Goal: Task Accomplishment & Management: Complete application form

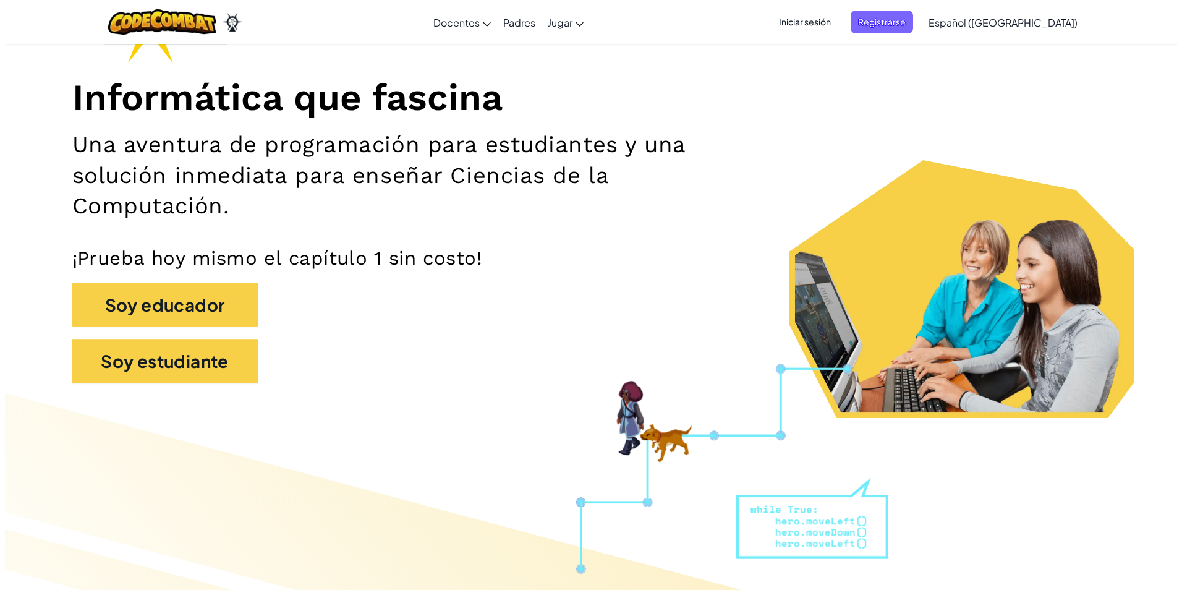
scroll to position [62, 0]
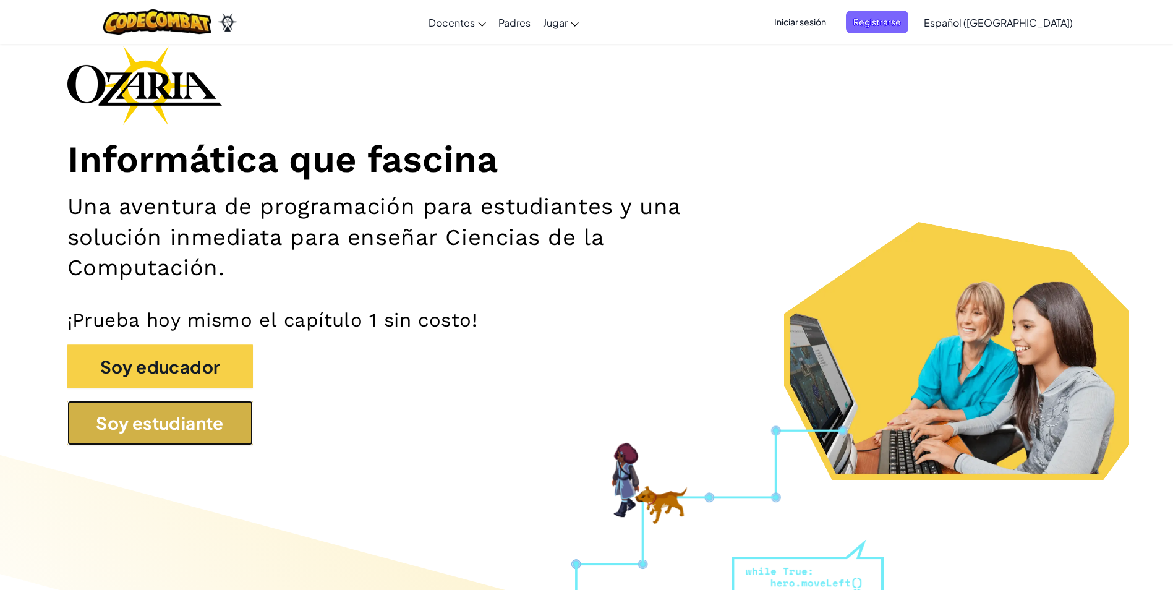
click at [176, 436] on button "Soy estudiante" at bounding box center [159, 423] width 185 height 45
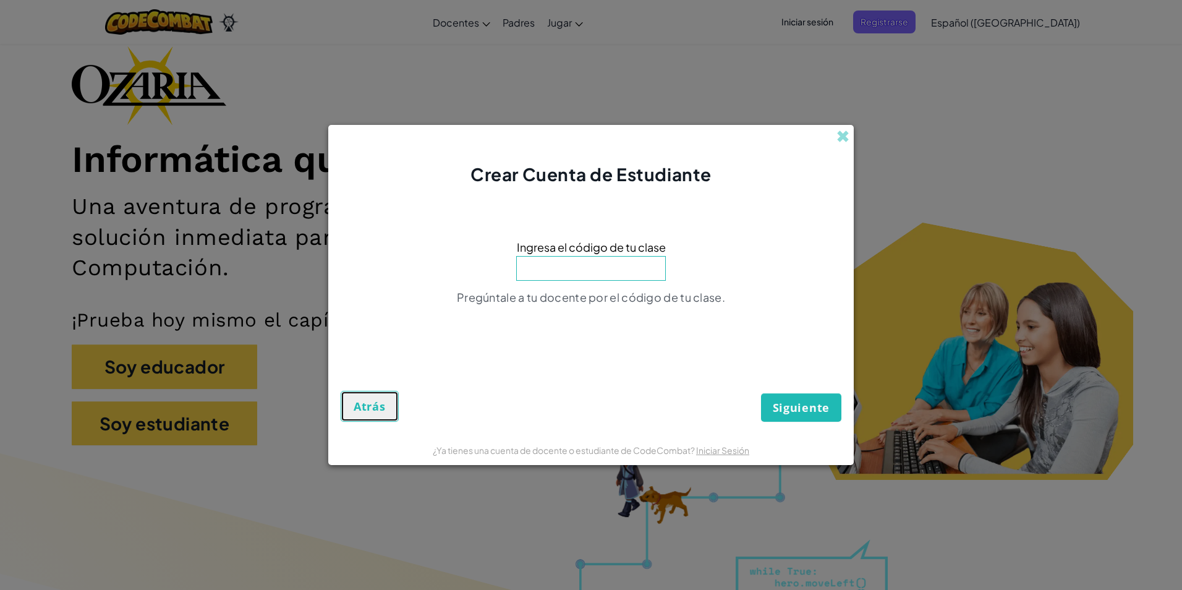
click at [354, 404] on span "Atrás" at bounding box center [370, 406] width 32 height 15
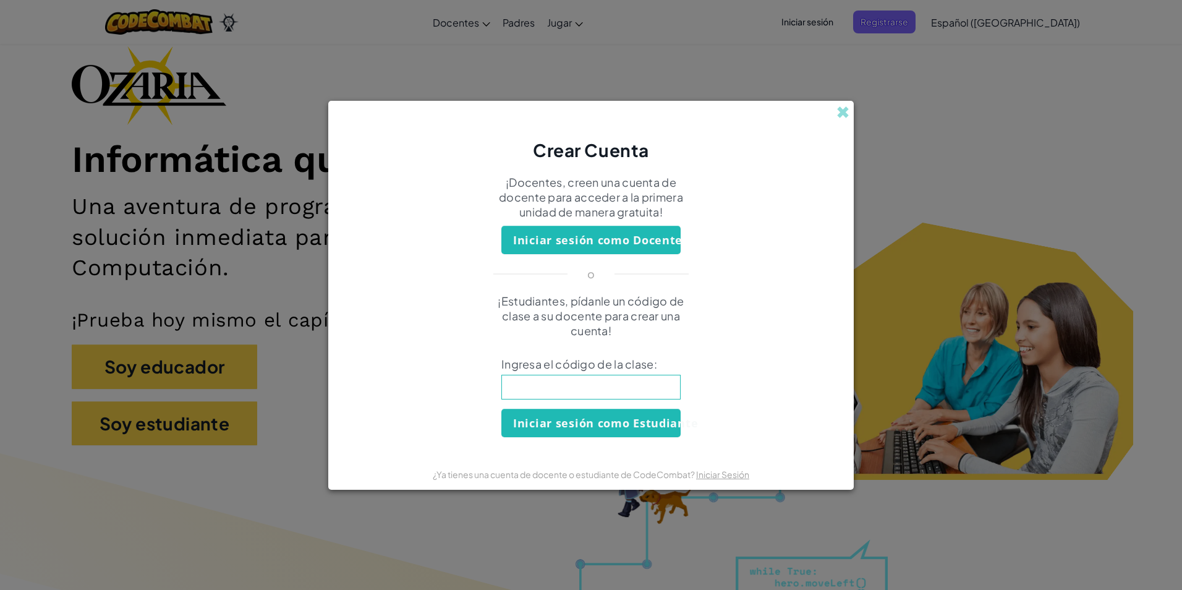
click at [841, 103] on div "Crear Cuenta" at bounding box center [590, 132] width 525 height 62
click at [844, 104] on div "Crear Cuenta" at bounding box center [590, 132] width 525 height 62
click at [843, 109] on span at bounding box center [842, 112] width 13 height 13
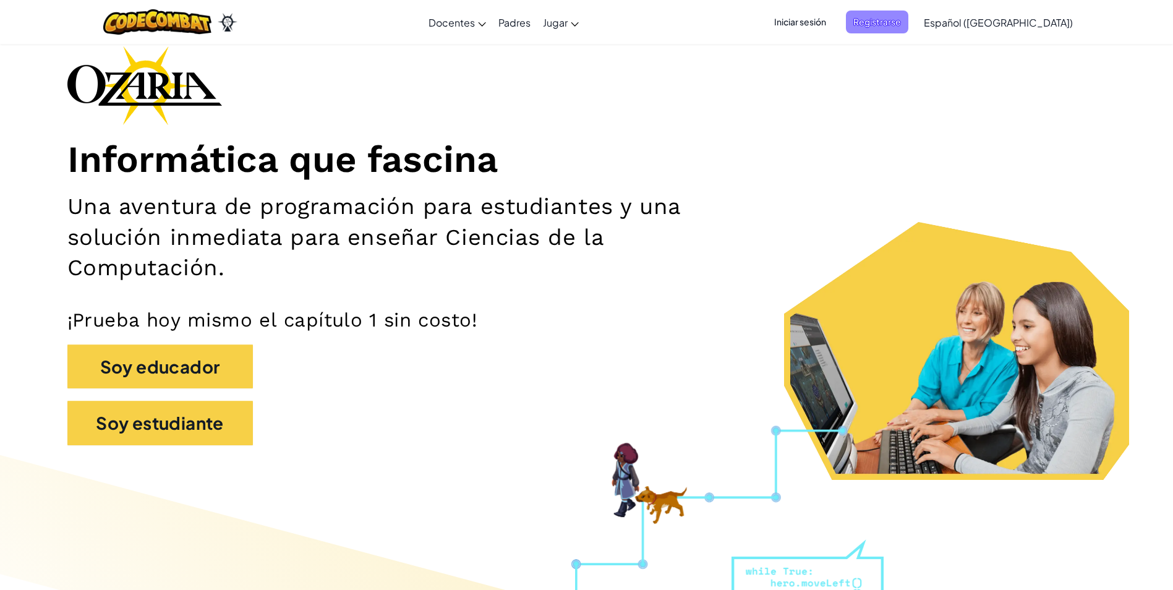
click at [908, 20] on span "Registrarse" at bounding box center [877, 22] width 62 height 23
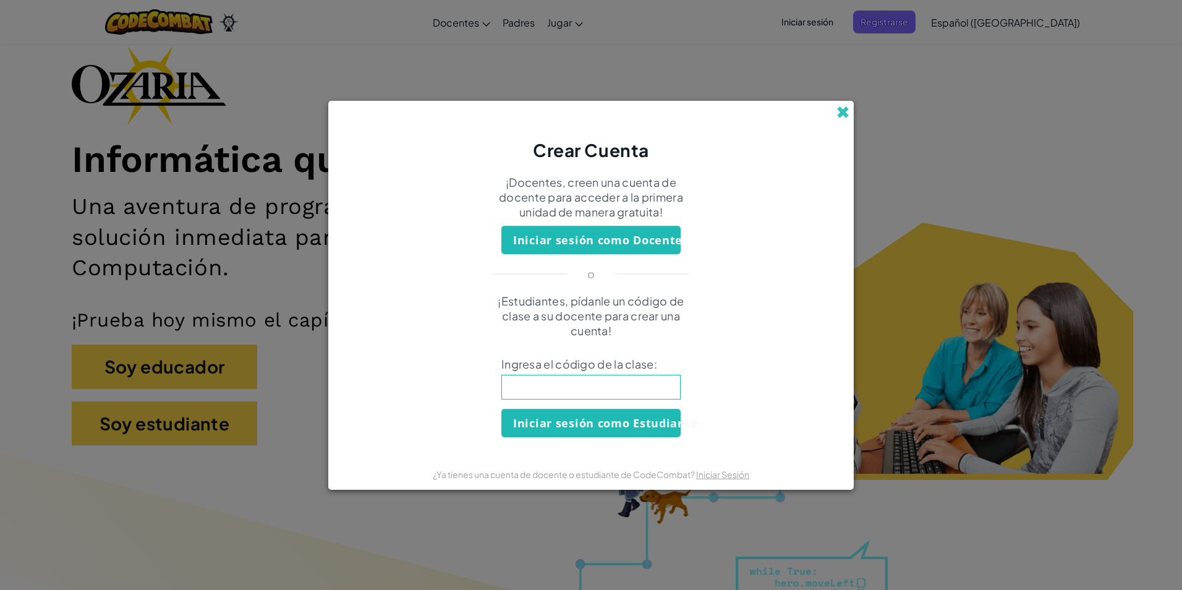
click at [847, 110] on span at bounding box center [842, 112] width 13 height 13
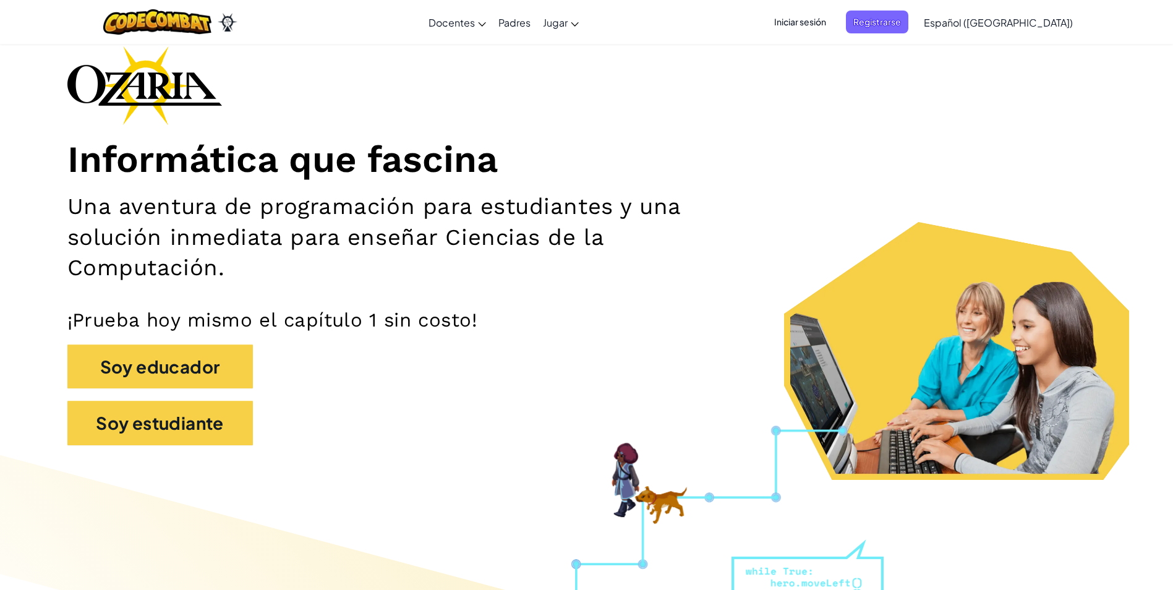
click at [831, 18] on span "Iniciar sesión" at bounding box center [799, 22] width 67 height 23
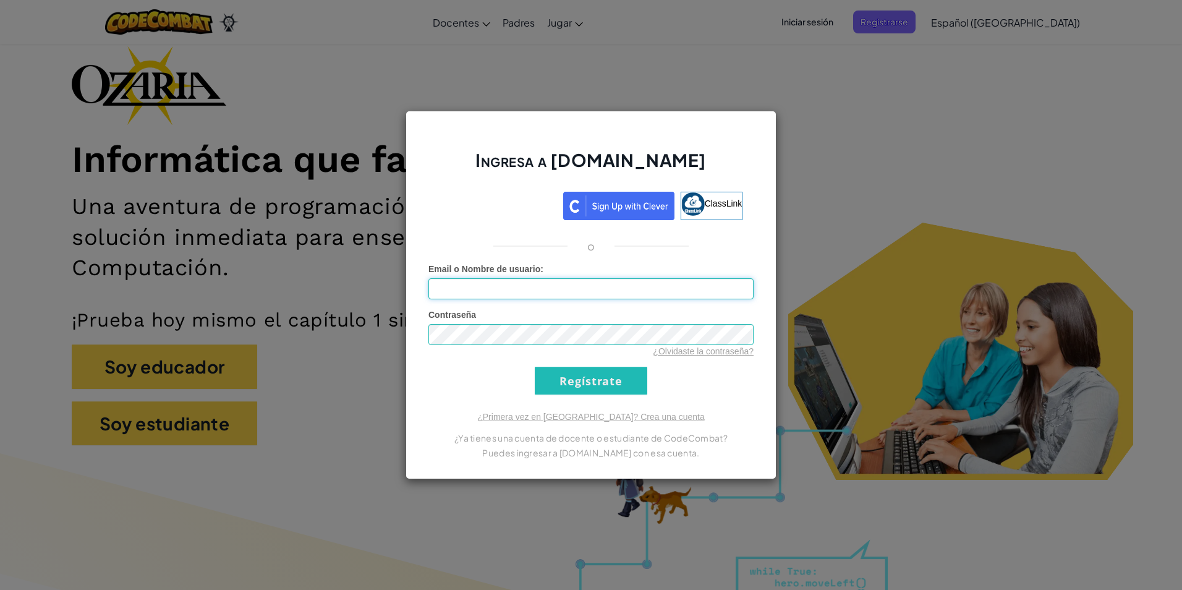
type input "a"
click at [824, 155] on div "Ingresa a [DOMAIN_NAME] ClassLink o Error desconocido. Email o Nombre de usuari…" at bounding box center [591, 295] width 1182 height 590
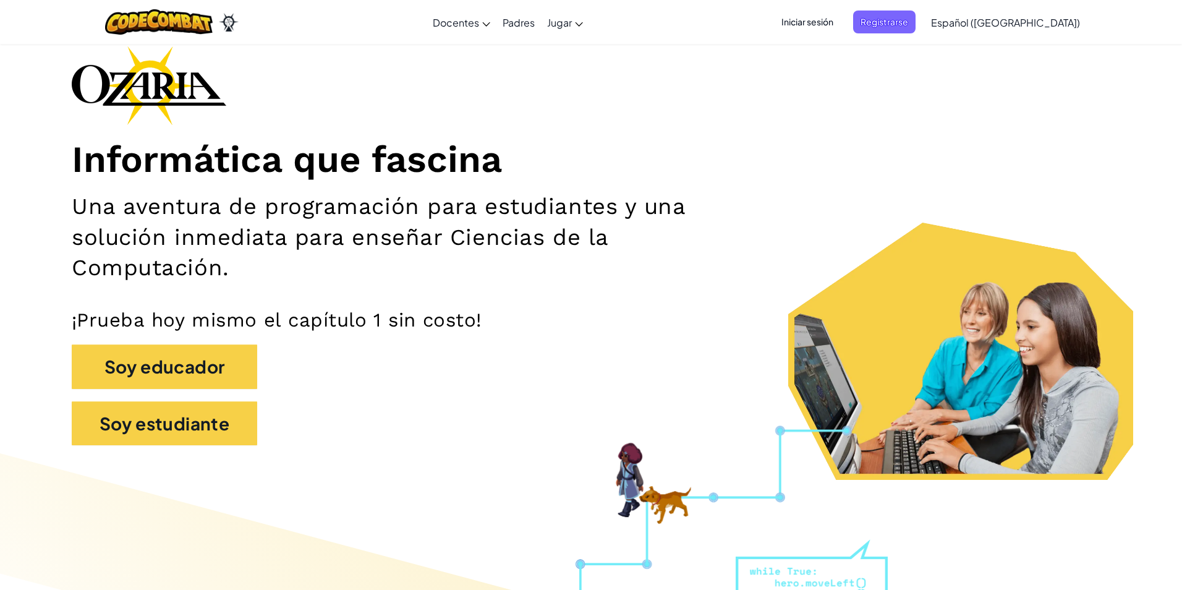
click at [824, 155] on div at bounding box center [591, 295] width 1182 height 590
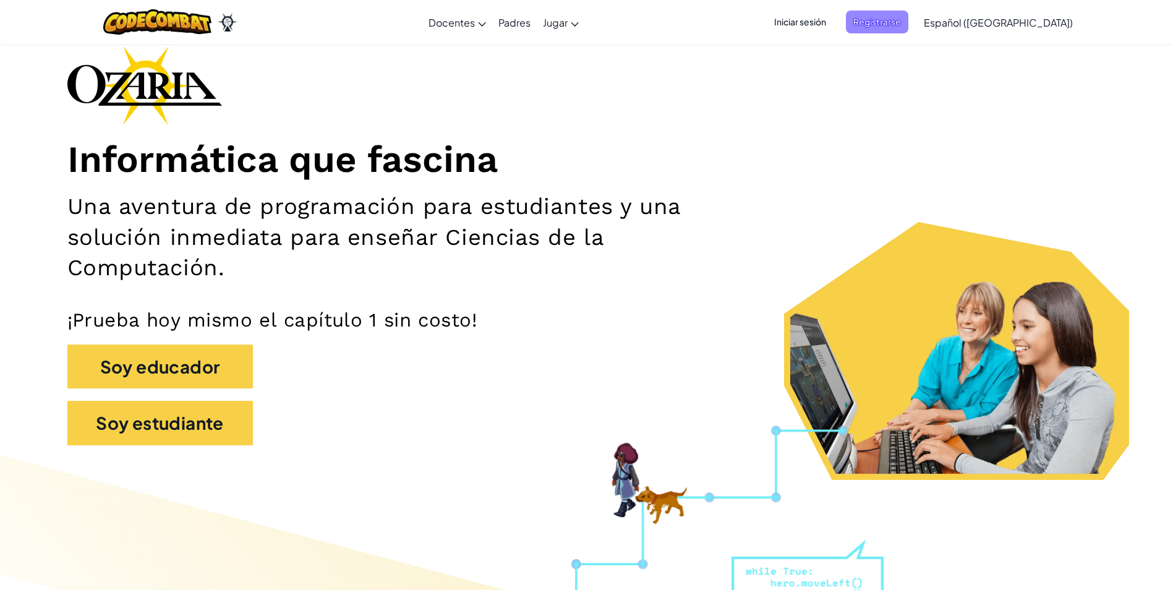
click at [899, 27] on span "Registrarse" at bounding box center [877, 22] width 62 height 23
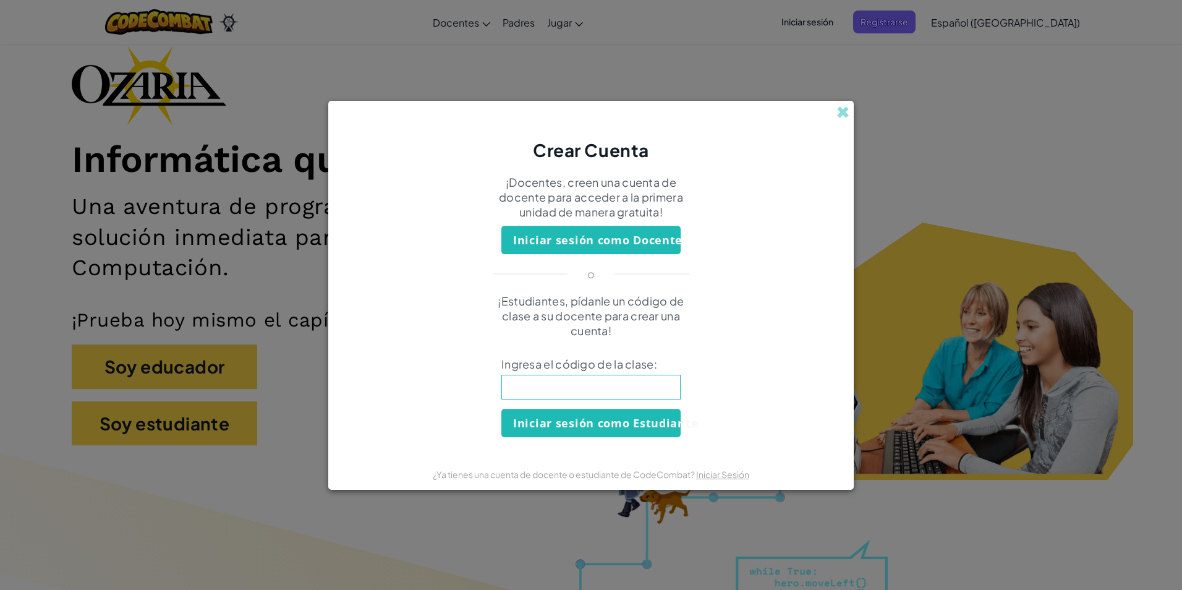
click at [514, 388] on input at bounding box center [590, 387] width 179 height 25
type input "IronStepPoint"
click at [529, 422] on button "Iniciar sesión como Estudiante" at bounding box center [590, 423] width 179 height 28
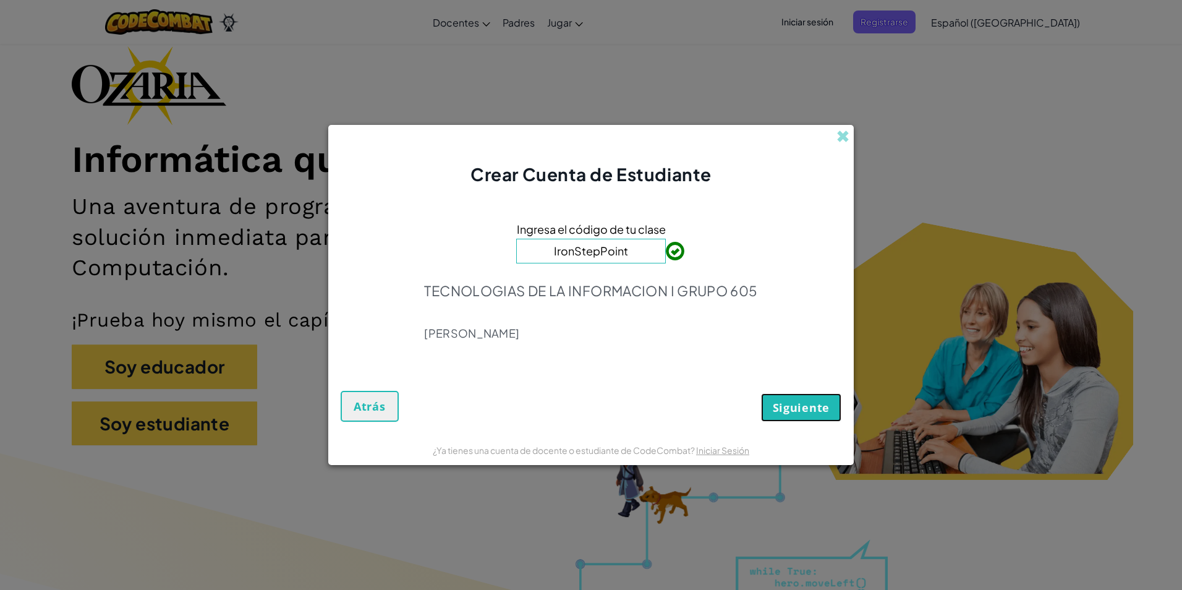
click at [776, 415] on button "Siguiente" at bounding box center [801, 407] width 80 height 28
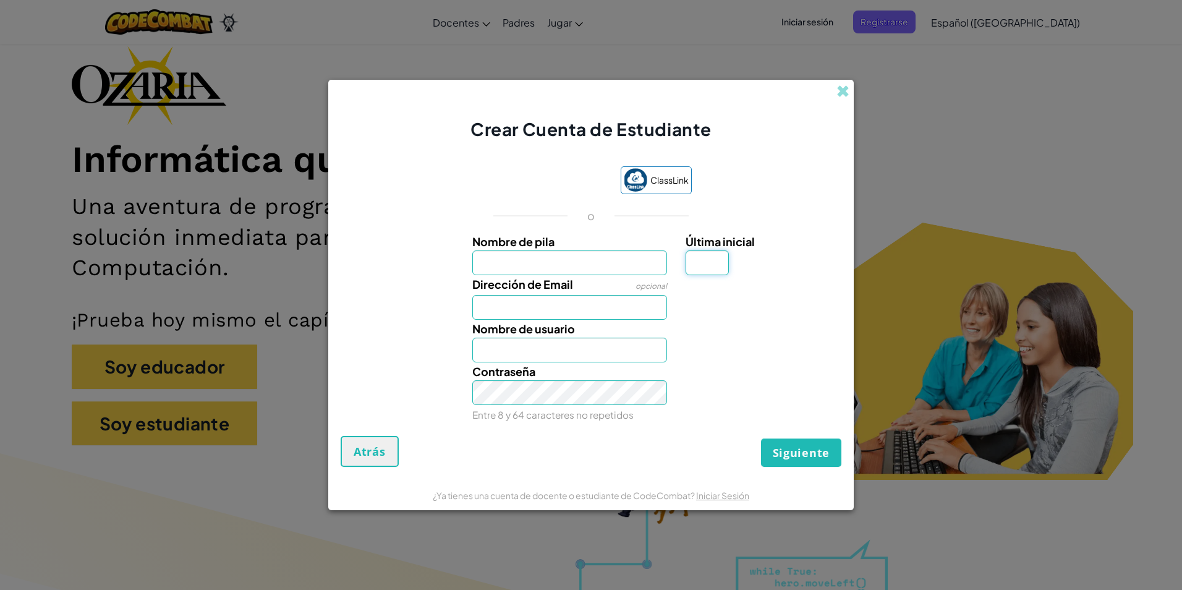
click at [707, 267] on input "Última inicial" at bounding box center [706, 262] width 43 height 25
click at [586, 307] on input "Dirección de Email" at bounding box center [569, 307] width 195 height 25
type input "[EMAIL_ADDRESS][DOMAIN_NAME]"
click at [490, 346] on input "Nombre de usuario" at bounding box center [569, 349] width 195 height 25
click at [844, 92] on span at bounding box center [842, 91] width 13 height 13
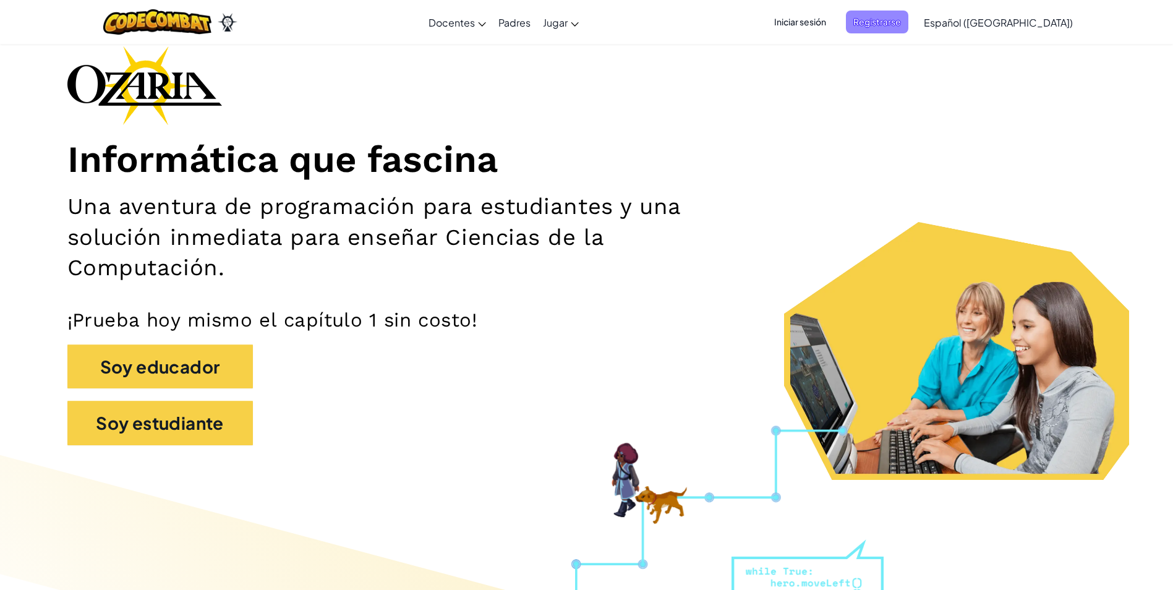
click at [908, 12] on span "Registrarse" at bounding box center [877, 22] width 62 height 23
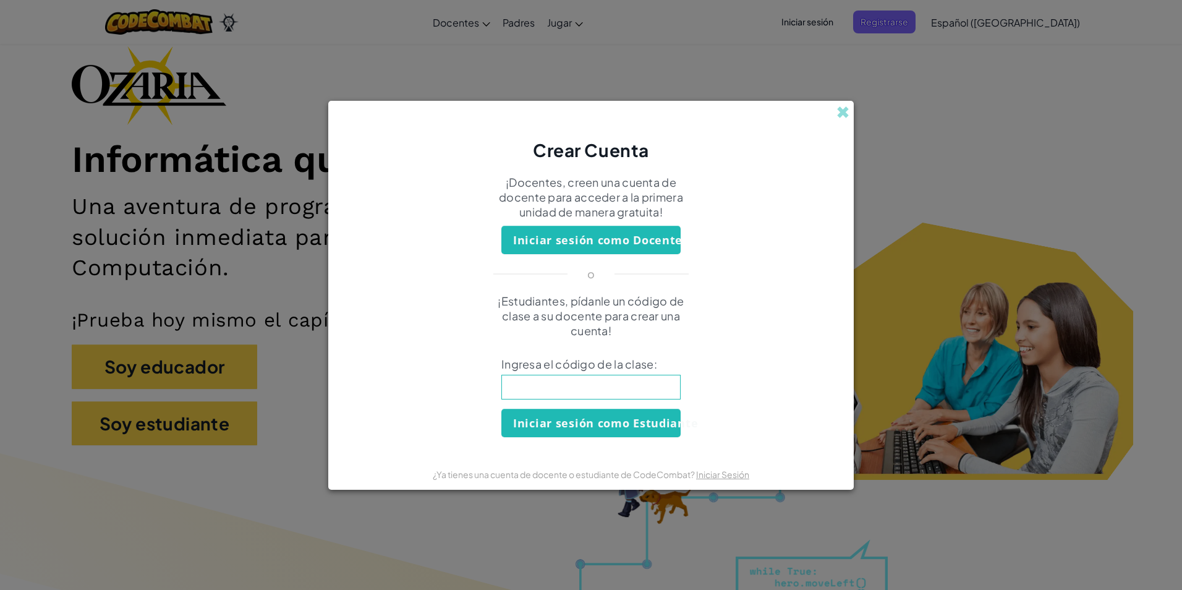
click at [526, 379] on input at bounding box center [590, 387] width 179 height 25
type input "IronStepPoint"
click at [562, 424] on button "Iniciar sesión como Estudiante" at bounding box center [590, 423] width 179 height 28
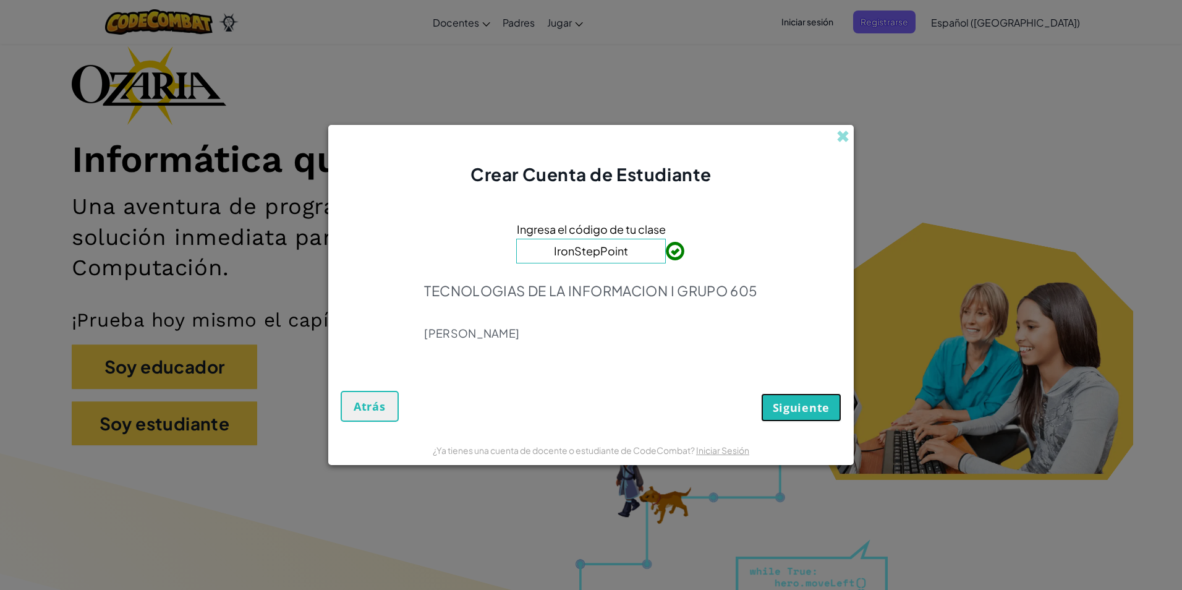
click at [778, 412] on span "Siguiente" at bounding box center [801, 407] width 57 height 15
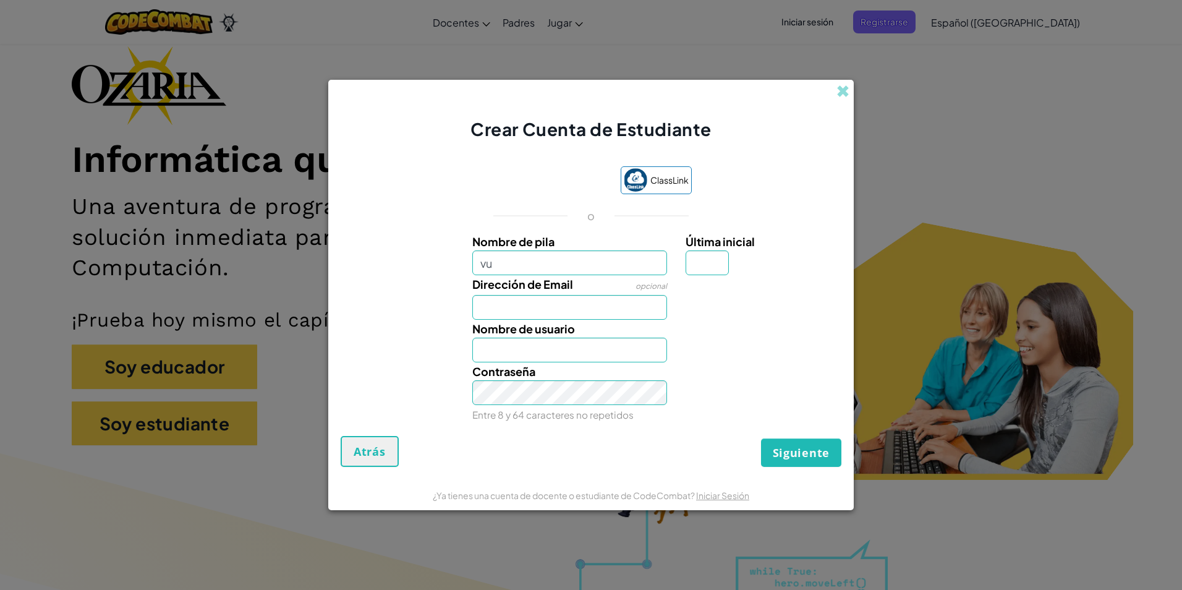
type input "v"
type input "[PERSON_NAME]"
click at [703, 265] on input "Última inicial" at bounding box center [706, 262] width 43 height 25
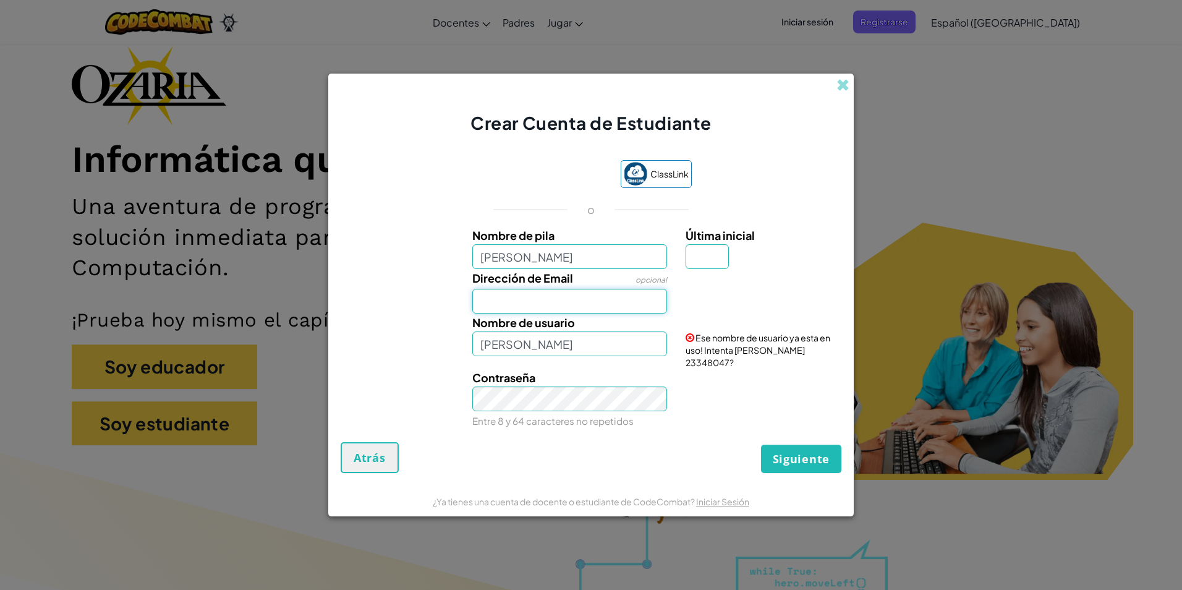
click at [546, 302] on input "Dirección de Email" at bounding box center [569, 301] width 195 height 25
type input "[EMAIL_ADDRESS][DOMAIN_NAME]"
click at [577, 344] on input "[PERSON_NAME]" at bounding box center [569, 343] width 195 height 25
click at [633, 343] on input "[PERSON_NAME]" at bounding box center [569, 343] width 195 height 25
type input "V"
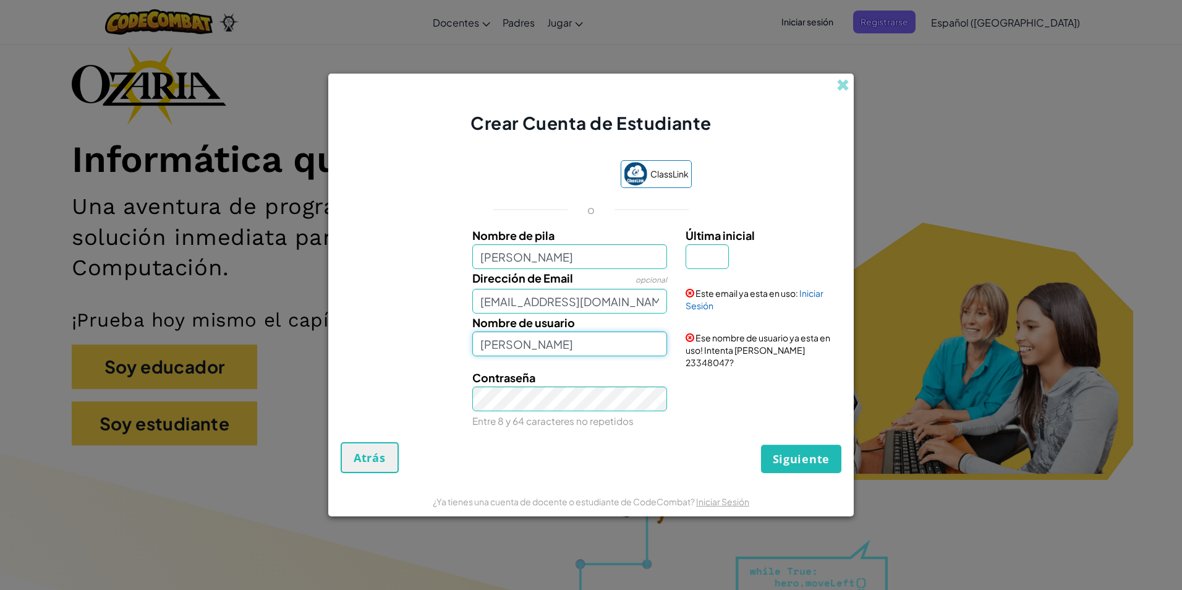
type input "[PERSON_NAME]"
click at [703, 253] on input "Última inicial" at bounding box center [706, 256] width 43 height 25
type input "l"
type input "[PERSON_NAME] L"
click at [804, 457] on span "Siguiente" at bounding box center [801, 458] width 57 height 15
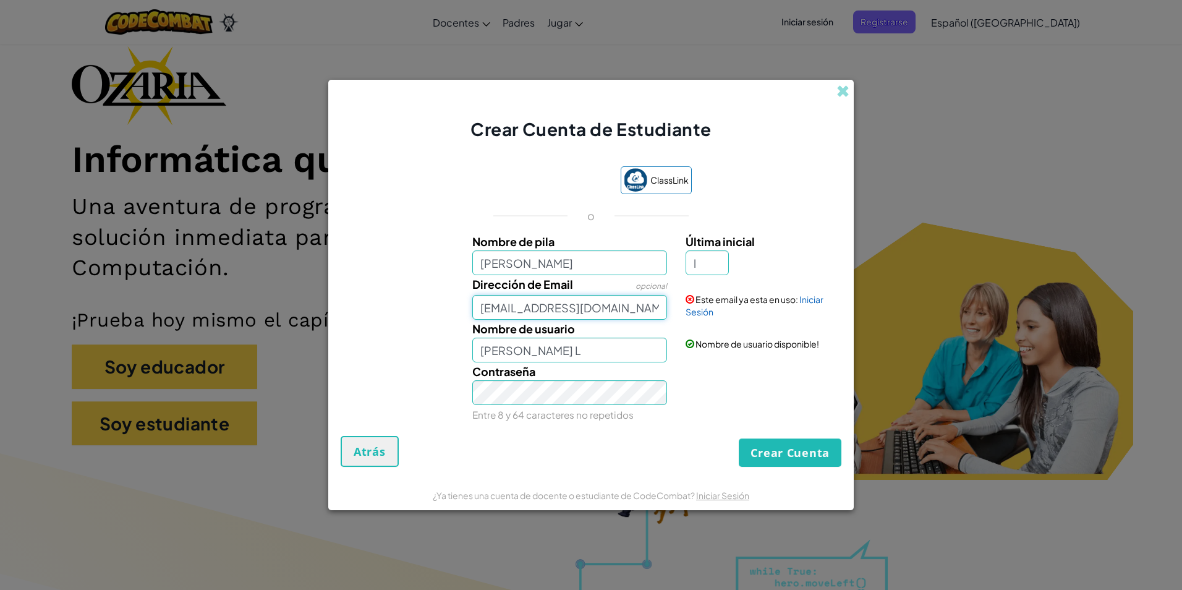
click at [634, 308] on input "[EMAIL_ADDRESS][DOMAIN_NAME]" at bounding box center [569, 307] width 195 height 25
